Goal: Task Accomplishment & Management: Complete application form

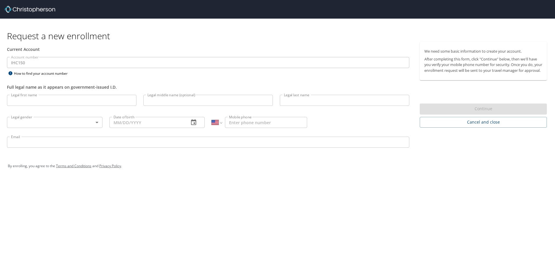
select select "US"
click at [24, 103] on input "Legal first name" at bounding box center [72, 100] width 130 height 11
type input "[PERSON_NAME]"
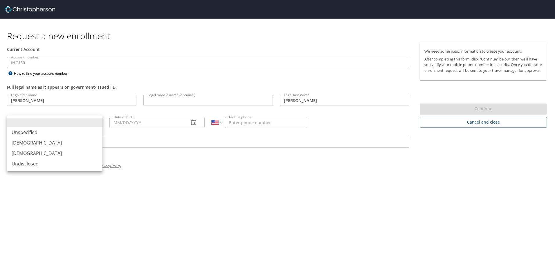
click at [37, 122] on body "Request a new enrollment Current Account Account number IHC150 Account number H…" at bounding box center [277, 135] width 555 height 271
click at [23, 152] on li "[DEMOGRAPHIC_DATA]" at bounding box center [55, 153] width 96 height 10
type input "[DEMOGRAPHIC_DATA]"
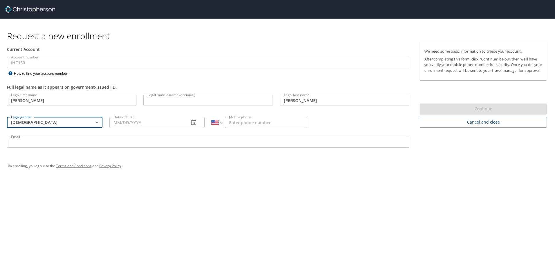
click at [113, 125] on input "Date of birth" at bounding box center [146, 122] width 75 height 11
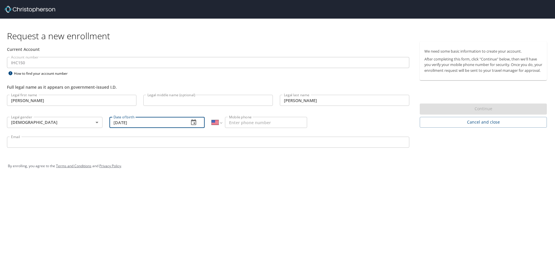
type input "[DATE]"
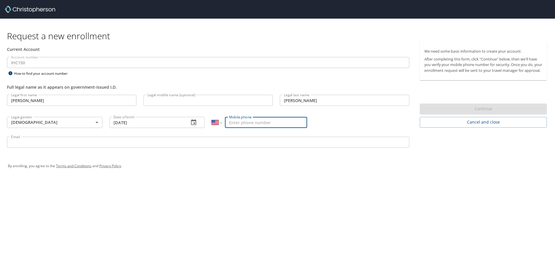
click at [235, 121] on input "Mobile phone" at bounding box center [266, 122] width 82 height 11
type input "[PHONE_NUMBER]"
drag, startPoint x: 211, startPoint y: 136, endPoint x: 211, endPoint y: 140, distance: 4.1
click at [211, 138] on div "Email Email" at bounding box center [208, 143] width 410 height 20
click at [210, 143] on input "Email" at bounding box center [208, 142] width 403 height 11
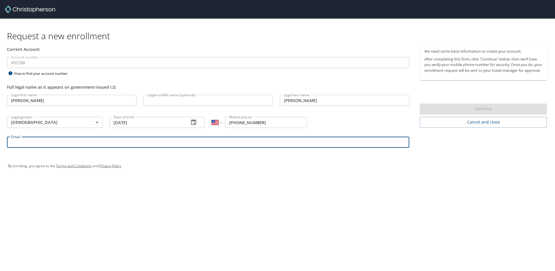
click at [69, 142] on input "Email" at bounding box center [208, 142] width 403 height 11
type input "[PERSON_NAME][EMAIL_ADDRESS][PERSON_NAME][DOMAIN_NAME]"
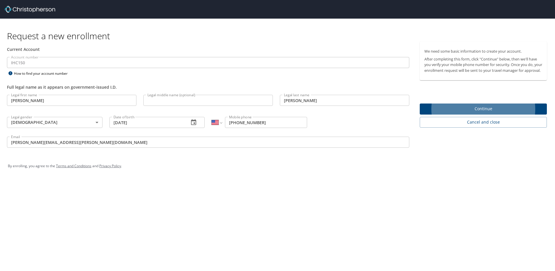
click at [464, 112] on span "Continue" at bounding box center [484, 108] width 118 height 7
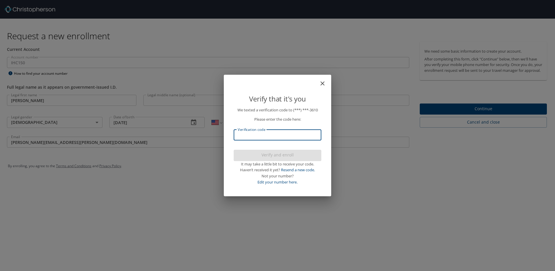
click at [290, 135] on input "Verification code" at bounding box center [278, 134] width 88 height 11
type input "012680"
click at [288, 154] on span "Verify and enroll" at bounding box center [277, 154] width 78 height 7
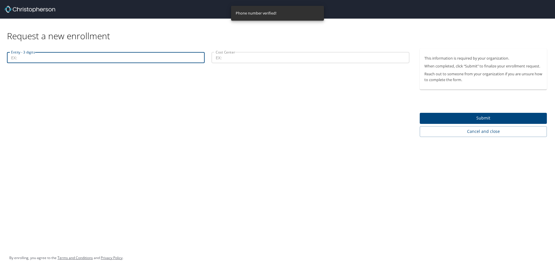
click at [42, 59] on input "Entity - 3 digits" at bounding box center [106, 57] width 198 height 11
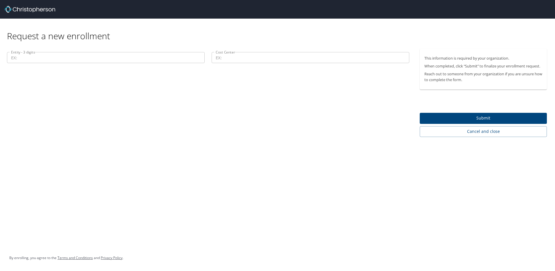
click at [17, 58] on input "Entity - 3 digits" at bounding box center [106, 57] width 198 height 11
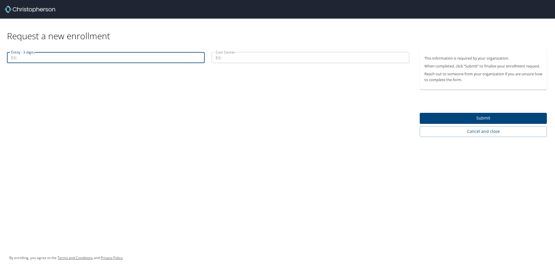
click at [12, 60] on input "Entity - 3 digits" at bounding box center [106, 57] width 198 height 11
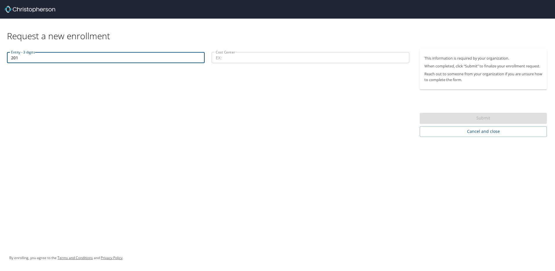
type input "201"
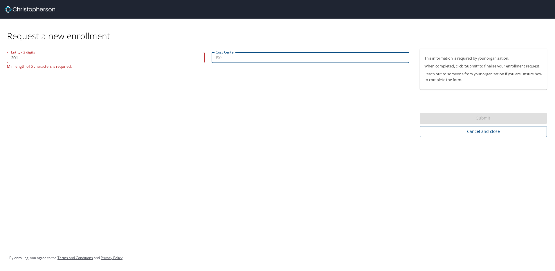
click at [221, 56] on input "Cost Center" at bounding box center [311, 57] width 198 height 11
type input "34201"
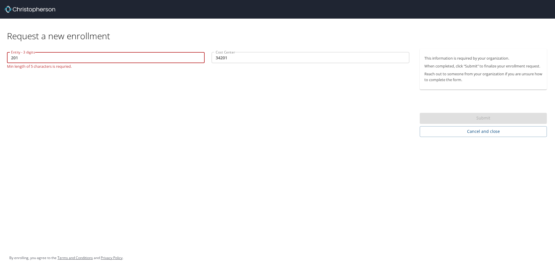
drag, startPoint x: 33, startPoint y: 59, endPoint x: -7, endPoint y: 54, distance: 39.8
click at [0, 54] on html "Request a new enrollment Entity - 3 digits 201 Entity - 3 digits Min length of …" at bounding box center [277, 135] width 555 height 271
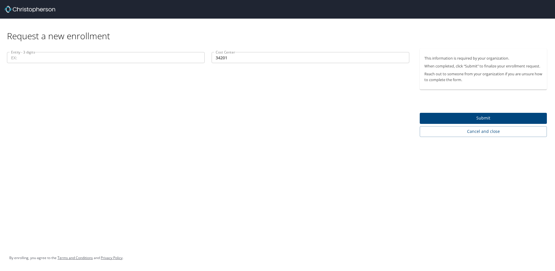
click at [56, 89] on div "Entity - 3 digits Entity - 3 digits Cost Center 34201 Cost Center" at bounding box center [208, 93] width 416 height 88
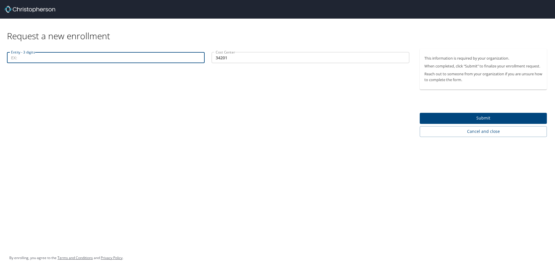
click at [16, 59] on input "Entity - 3 digits" at bounding box center [106, 57] width 198 height 11
type input "00201"
click at [456, 121] on span "Submit" at bounding box center [484, 117] width 118 height 7
